Goal: Task Accomplishment & Management: Manage account settings

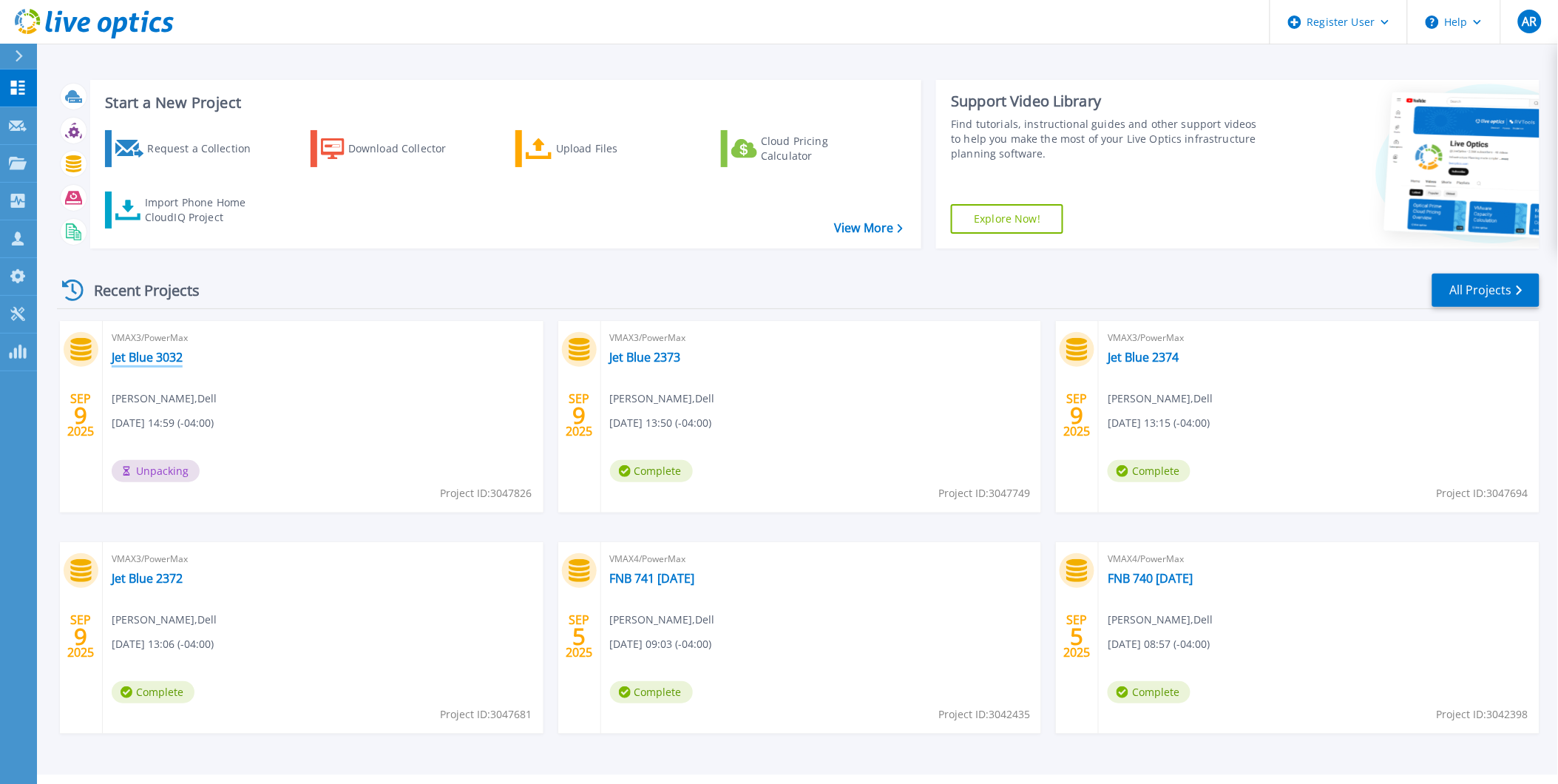
click at [133, 352] on link "Jet Blue 3032" at bounding box center [147, 357] width 71 height 15
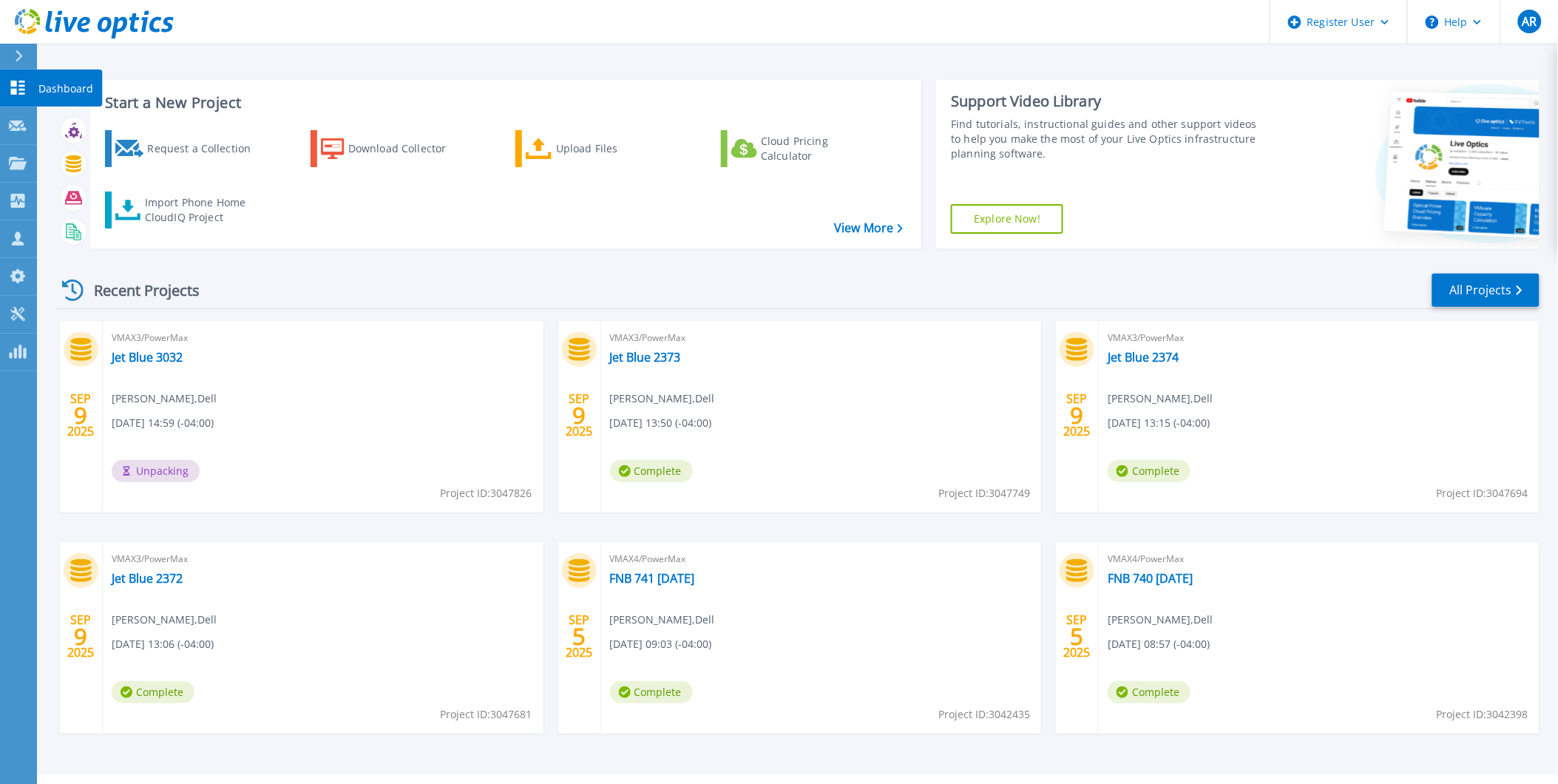
click at [13, 87] on icon at bounding box center [18, 87] width 18 height 14
click at [18, 84] on icon at bounding box center [18, 87] width 18 height 14
click at [256, 474] on button "Verify Owner" at bounding box center [254, 471] width 104 height 22
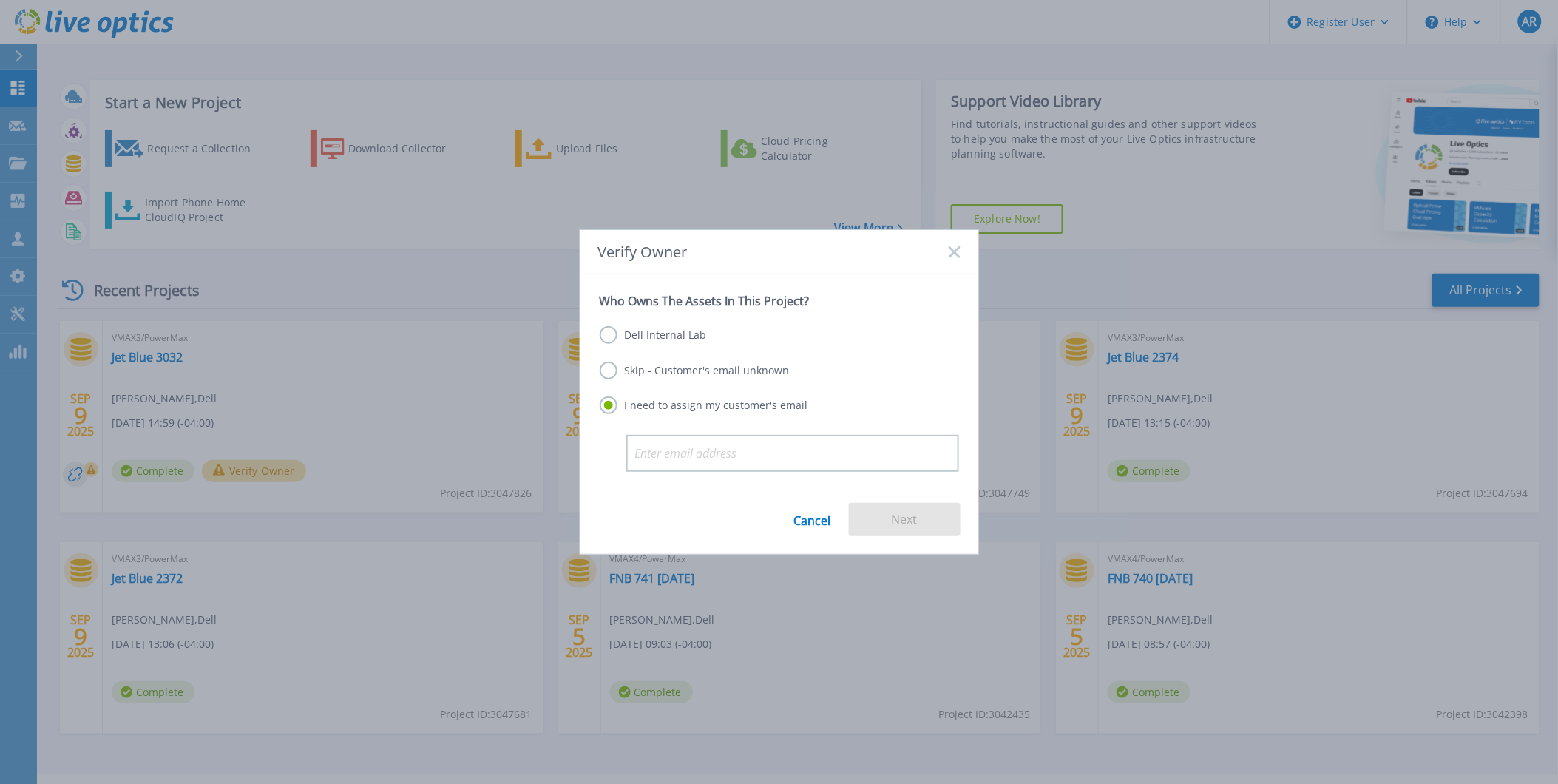
click at [613, 336] on label "Dell Internal Lab" at bounding box center [653, 335] width 107 height 18
click at [0, 0] on input "Dell Internal Lab" at bounding box center [0, 0] width 0 height 0
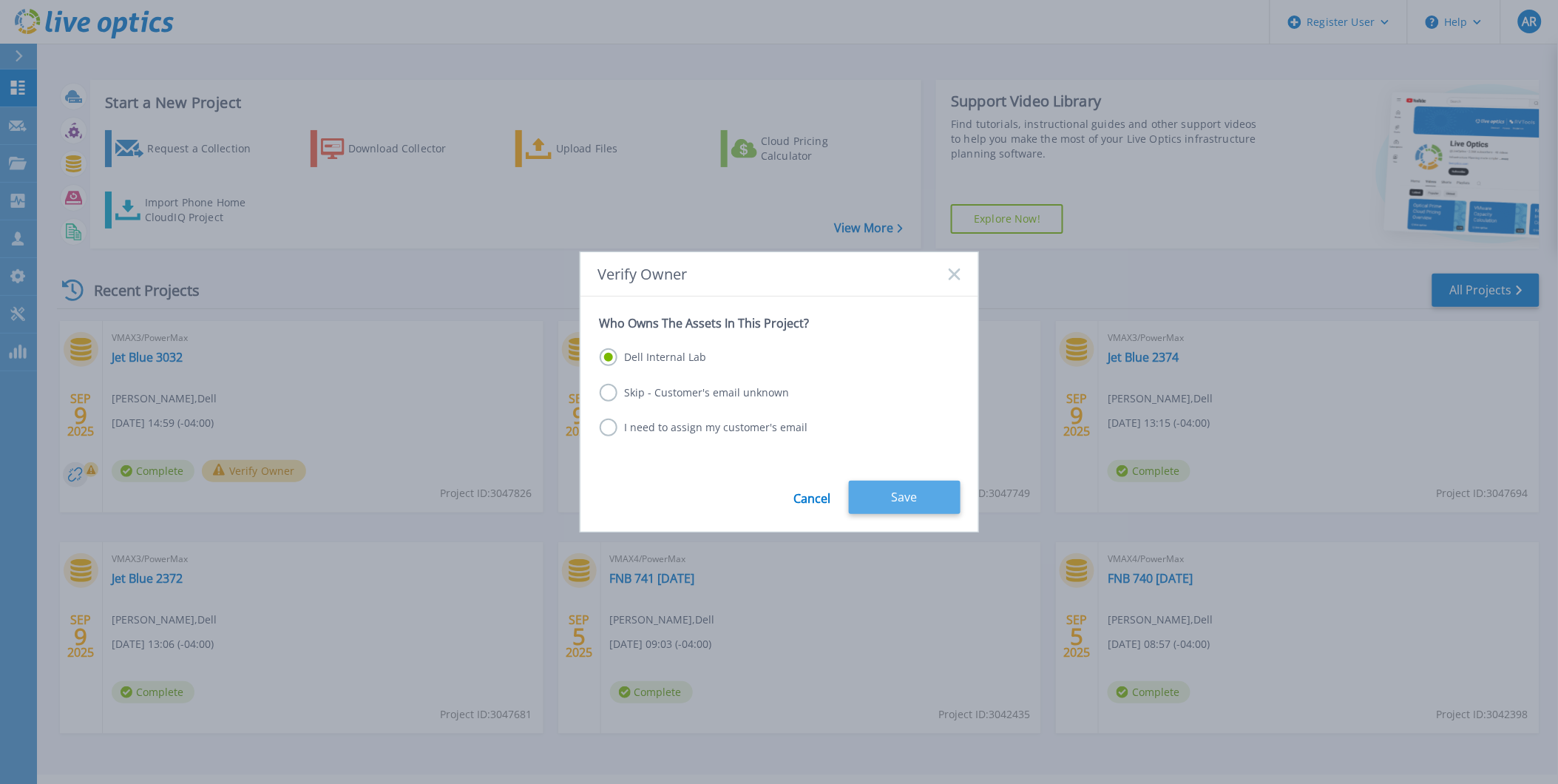
click at [891, 505] on button "Save" at bounding box center [905, 497] width 112 height 33
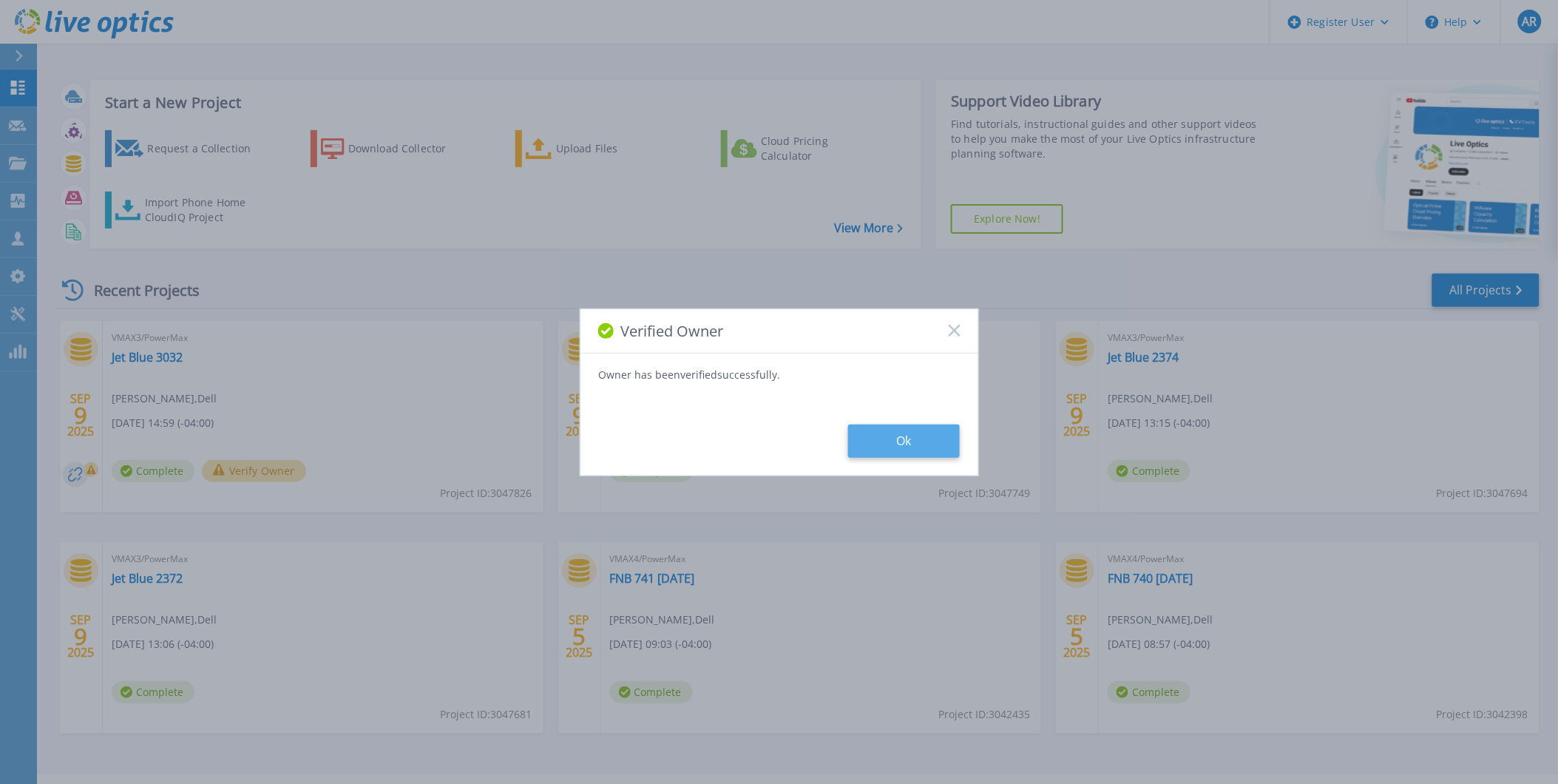
click at [870, 444] on button "Ok" at bounding box center [904, 441] width 112 height 33
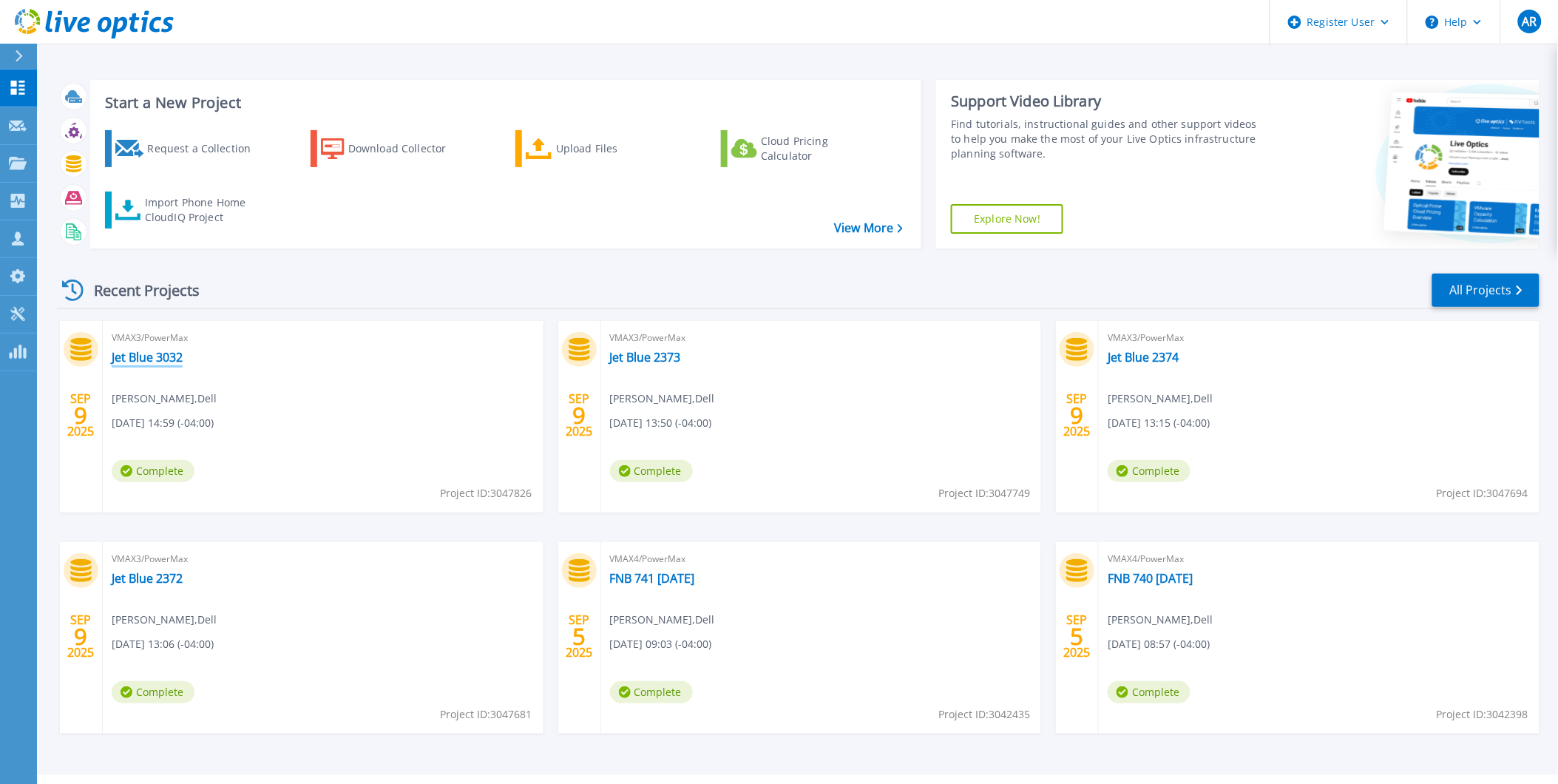
click at [164, 354] on link "Jet Blue 3032" at bounding box center [147, 357] width 71 height 15
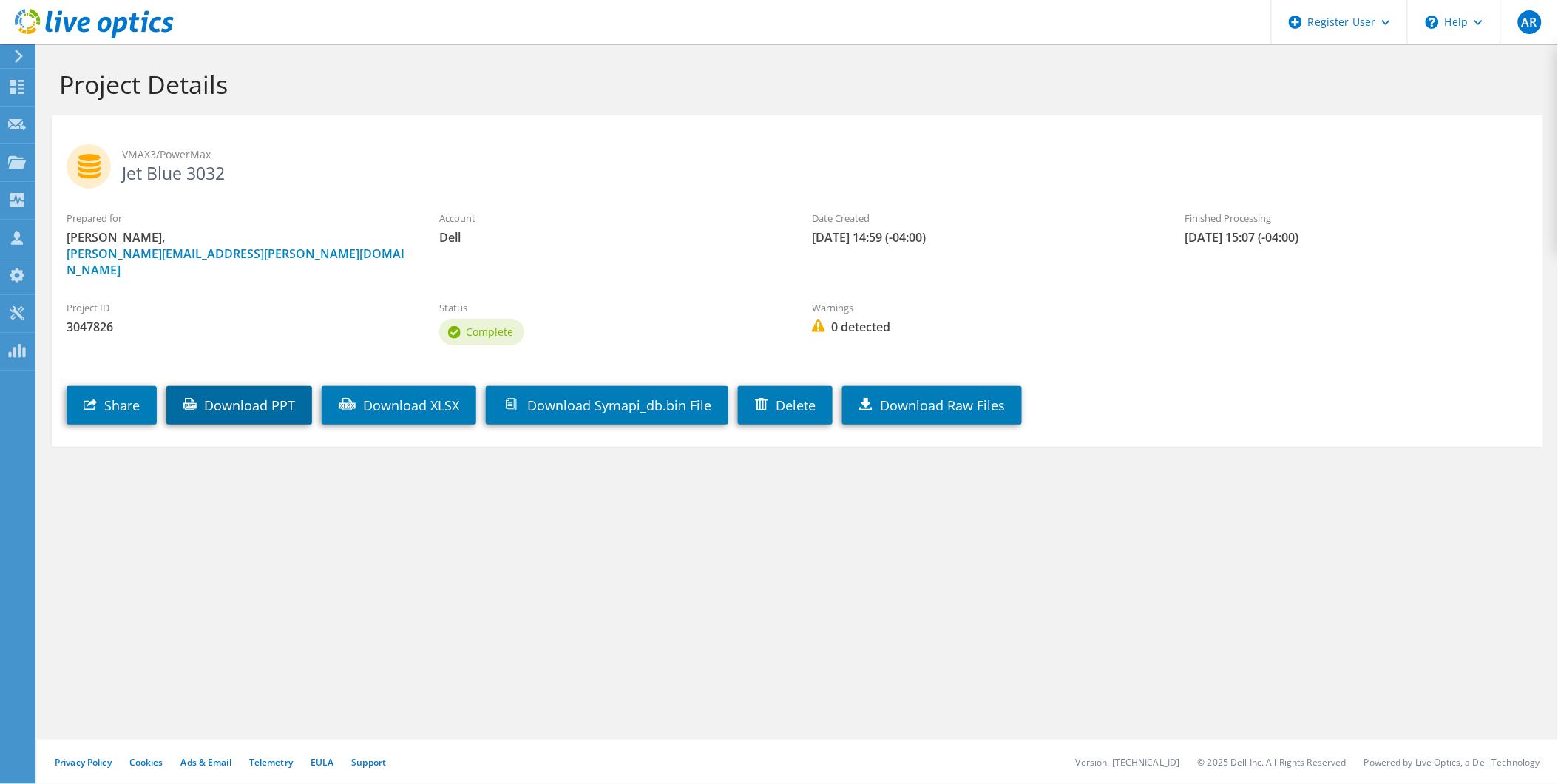
click at [263, 405] on link "Download PPT" at bounding box center [239, 405] width 146 height 38
